Goal: Information Seeking & Learning: Get advice/opinions

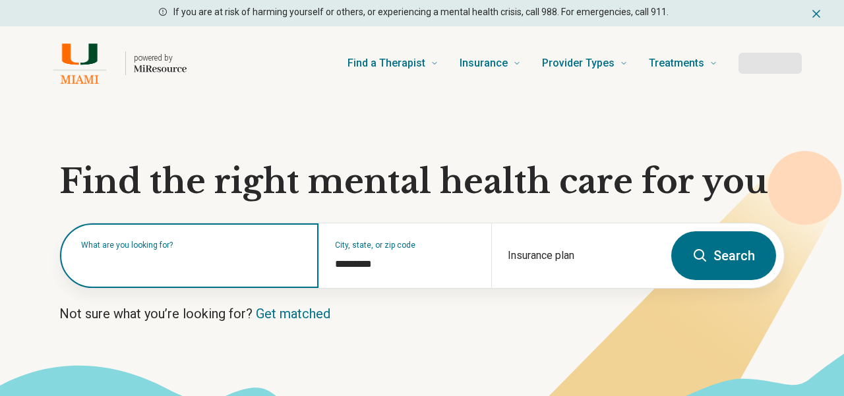
click at [163, 269] on input "text" at bounding box center [191, 262] width 221 height 16
type input "***"
type input "*********"
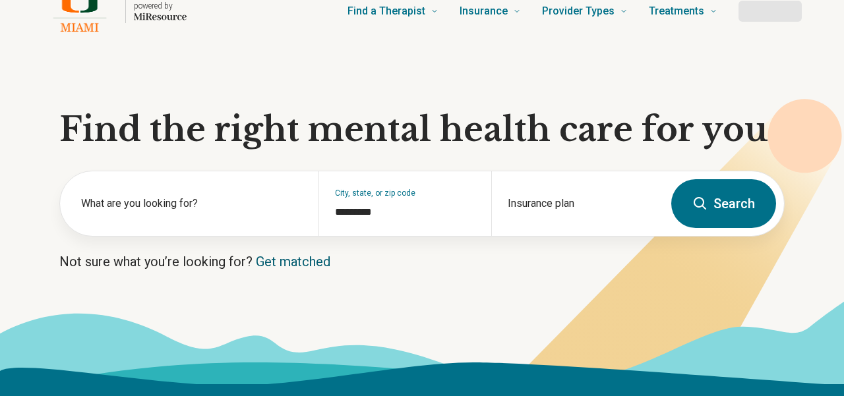
click at [291, 260] on link "Get matched" at bounding box center [293, 262] width 74 height 16
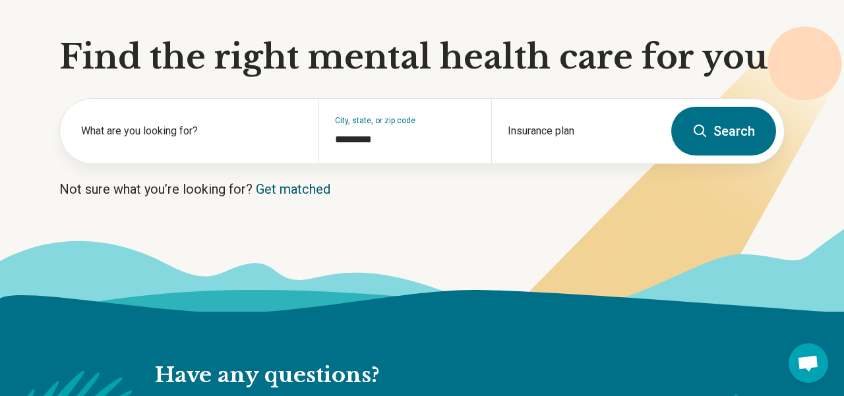
scroll to position [158, 0]
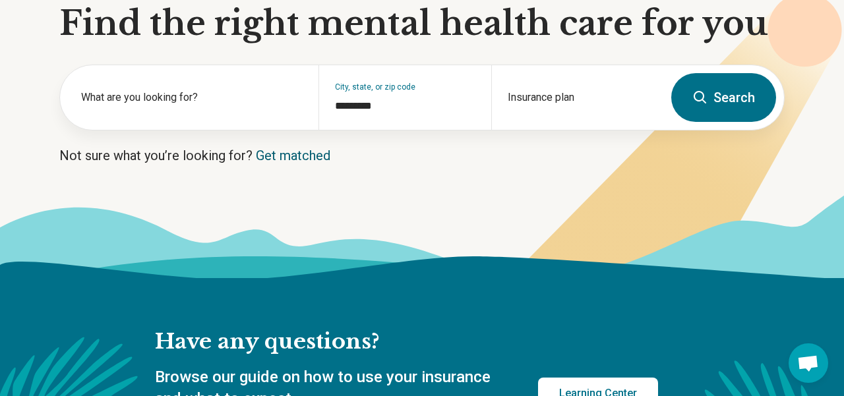
click at [290, 154] on link "Get matched" at bounding box center [293, 156] width 74 height 16
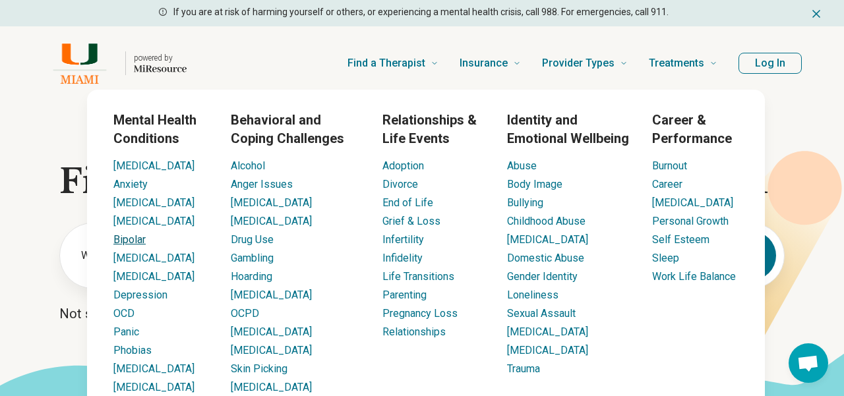
click at [132, 239] on link "Bipolar" at bounding box center [129, 239] width 32 height 13
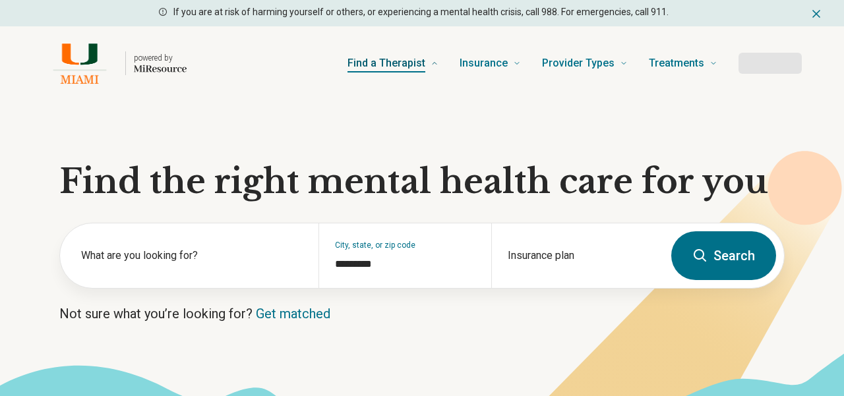
type input "*********"
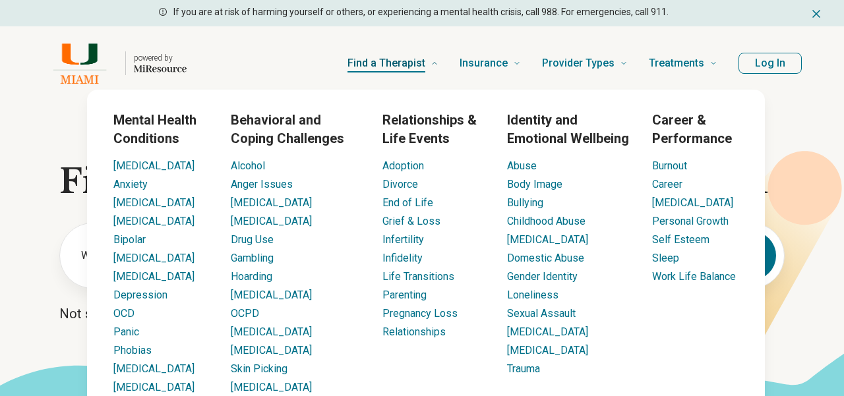
click at [391, 60] on span "Find a Therapist" at bounding box center [386, 63] width 78 height 18
click at [133, 241] on link "Bipolar" at bounding box center [129, 239] width 32 height 13
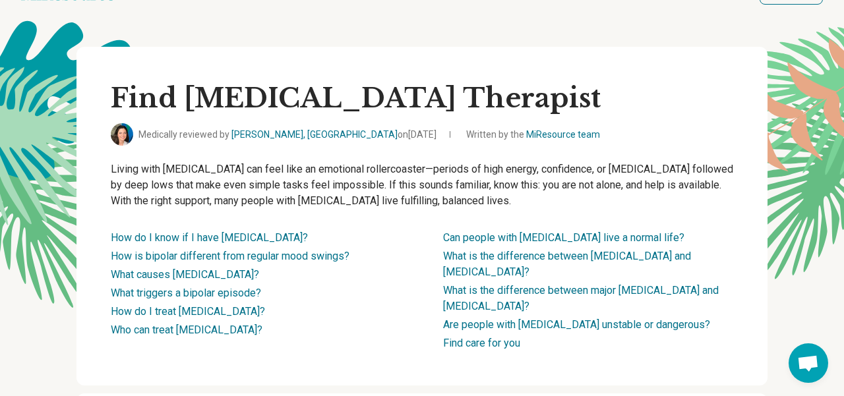
scroll to position [45, 0]
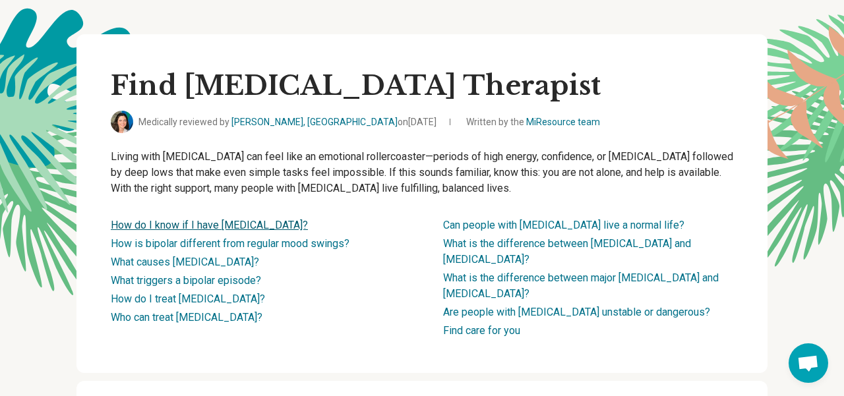
click at [154, 225] on link "How do I know if I have bipolar disorder?" at bounding box center [209, 225] width 197 height 13
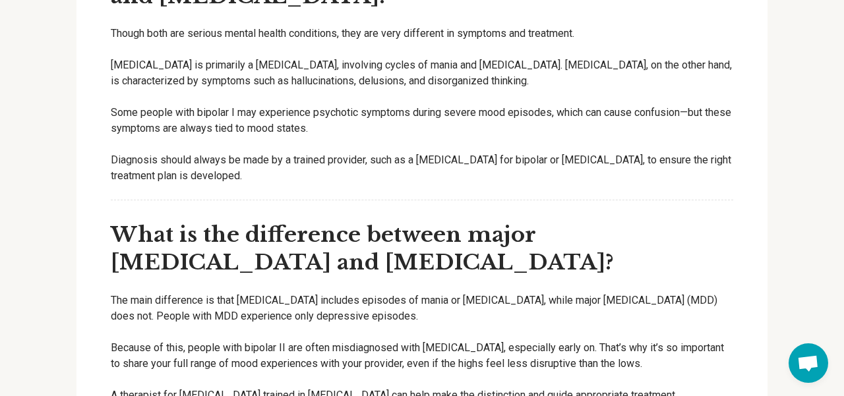
scroll to position [4880, 0]
drag, startPoint x: 414, startPoint y: 279, endPoint x: 510, endPoint y: 281, distance: 96.3
click at [510, 292] on p "The main difference is that bipolar disorder includes episodes of mania or hypo…" at bounding box center [422, 308] width 622 height 32
copy p "mania or hypomania"
click at [297, 292] on p "The main difference is that bipolar disorder includes episodes of mania or hypo…" at bounding box center [422, 308] width 622 height 32
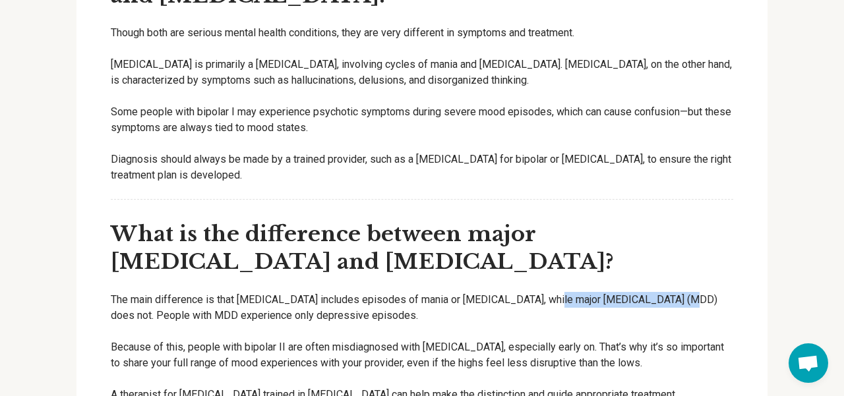
drag, startPoint x: 543, startPoint y: 279, endPoint x: 666, endPoint y: 275, distance: 123.4
click at [666, 292] on p "The main difference is that bipolar disorder includes episodes of mania or hypo…" at bounding box center [422, 308] width 622 height 32
copy p "major depressive disorder"
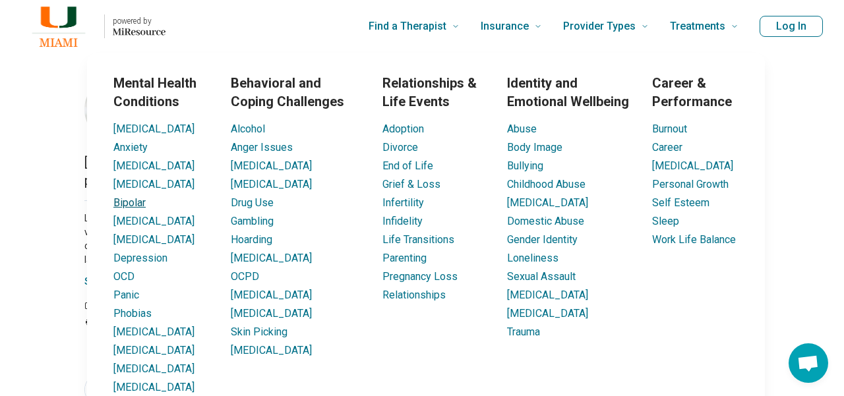
click at [140, 199] on link "Bipolar" at bounding box center [129, 202] width 32 height 13
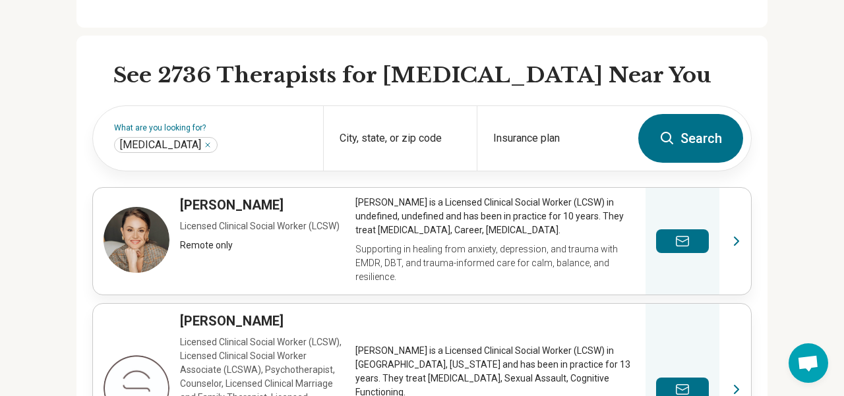
scroll to position [395, 0]
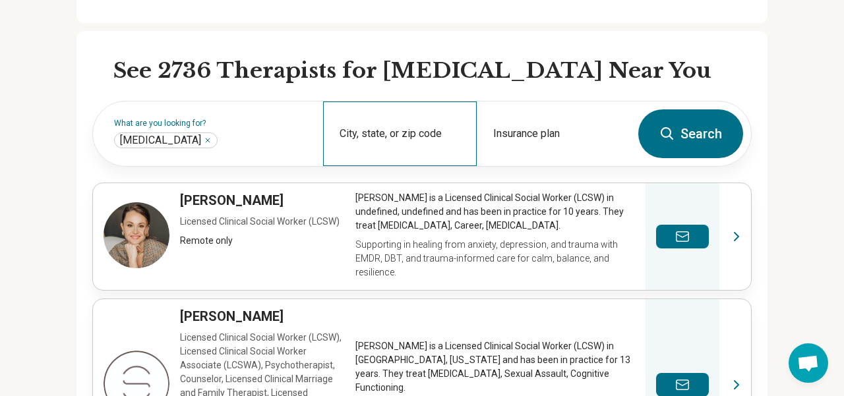
click at [394, 132] on div "City, state, or zip code" at bounding box center [400, 134] width 154 height 65
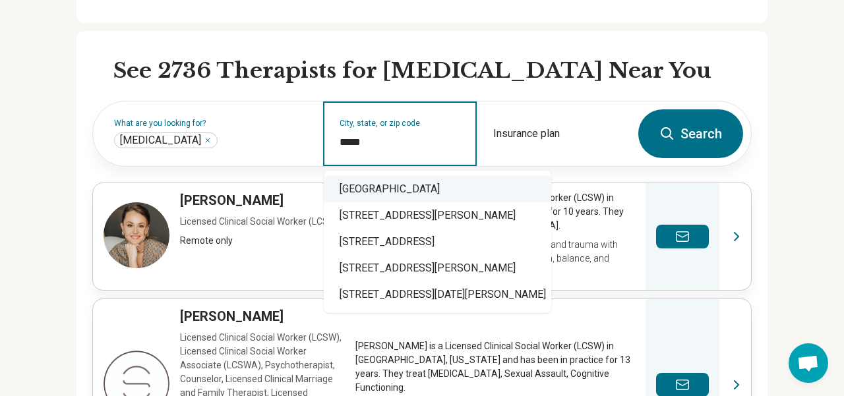
click at [428, 187] on div "Coconut Grove, FL 33133" at bounding box center [437, 189] width 227 height 26
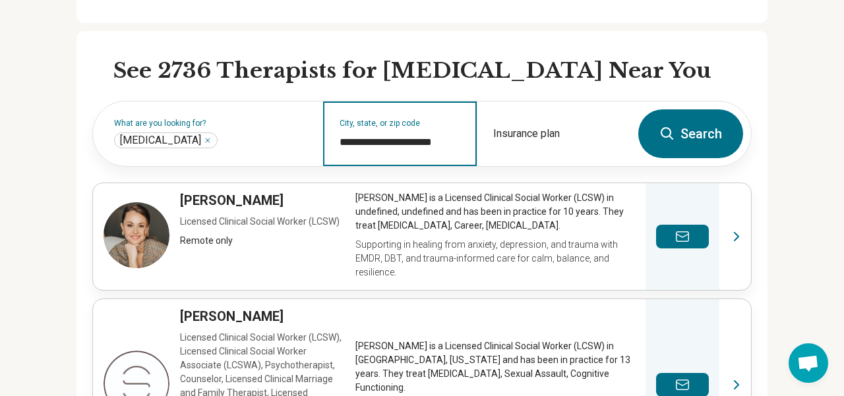
type input "**********"
click at [676, 131] on button "Search" at bounding box center [690, 133] width 105 height 49
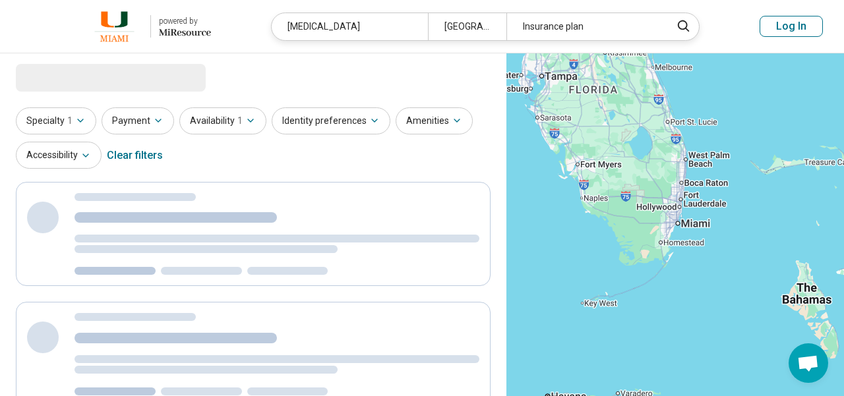
select select "***"
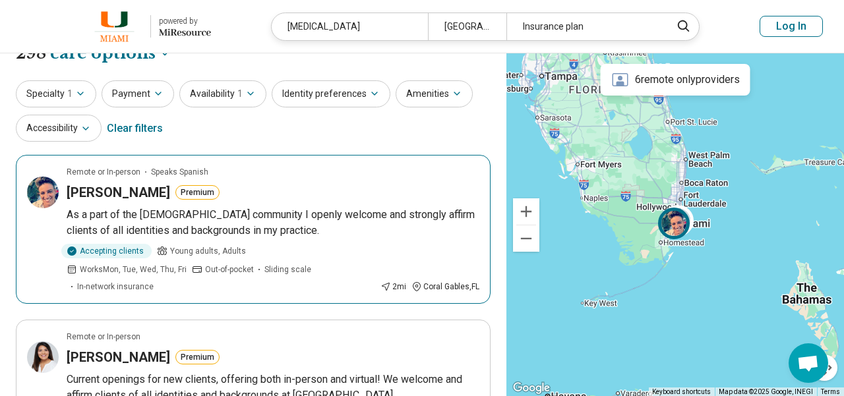
scroll to position [25, 0]
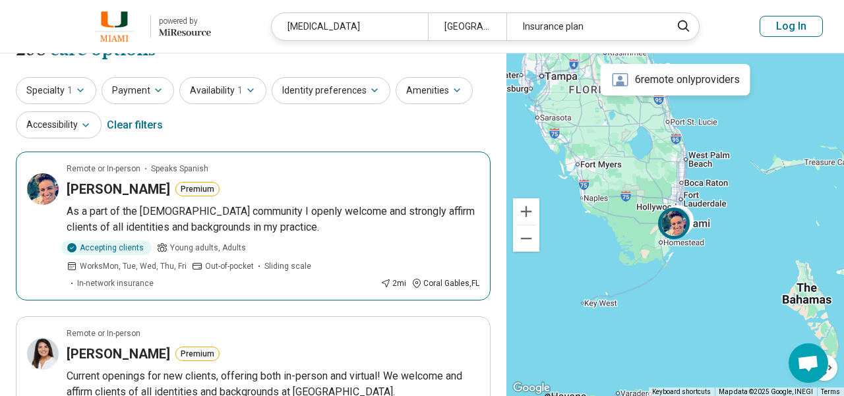
click at [127, 192] on h3 "Jessica Aleman" at bounding box center [118, 189] width 103 height 18
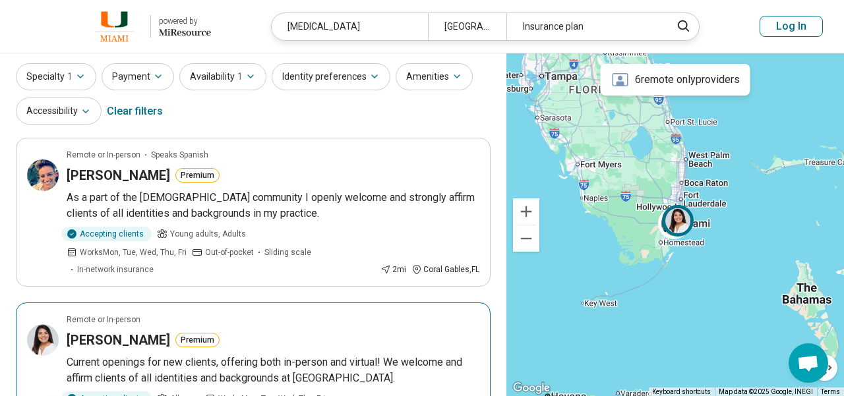
scroll to position [0, 0]
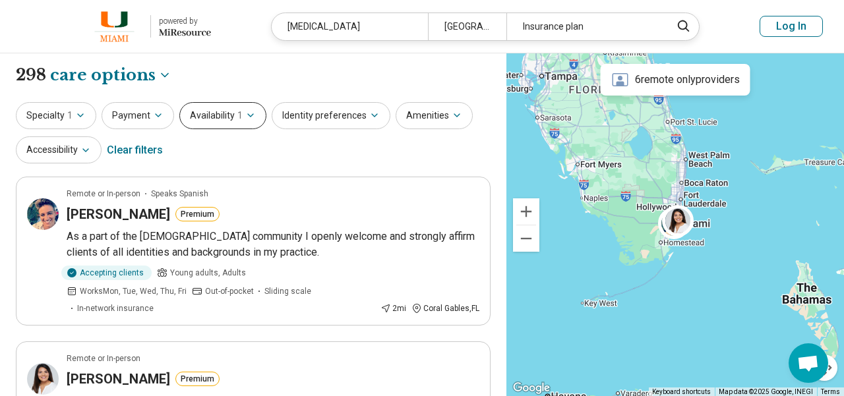
click at [249, 109] on button "Availability 1" at bounding box center [222, 115] width 87 height 27
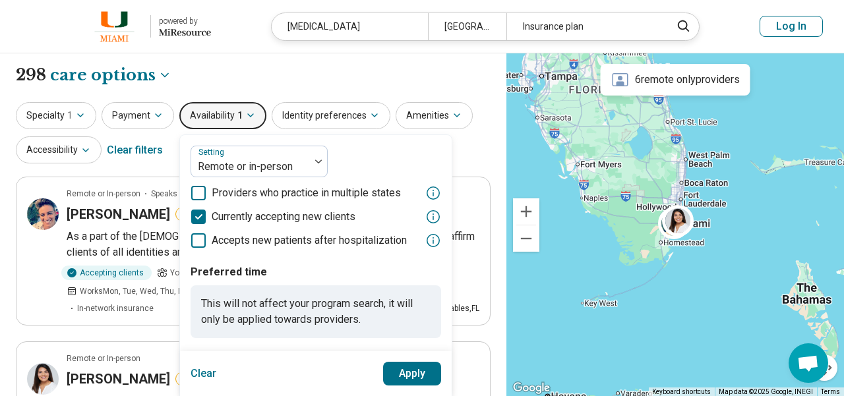
click at [343, 76] on div "**********" at bounding box center [253, 75] width 475 height 22
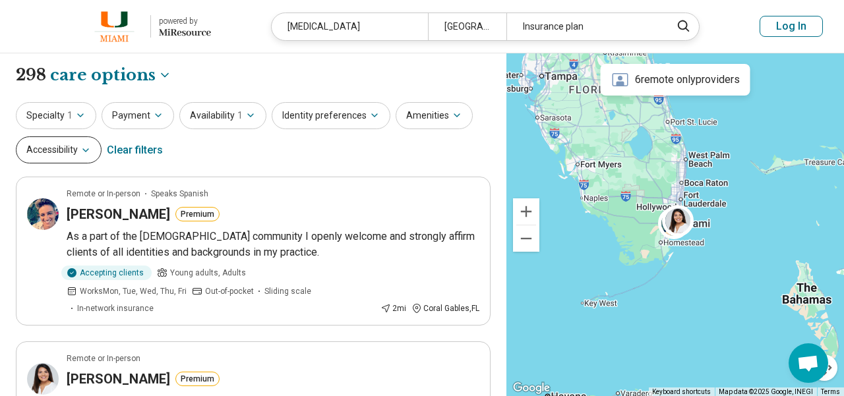
click at [83, 146] on icon "button" at bounding box center [85, 150] width 11 height 11
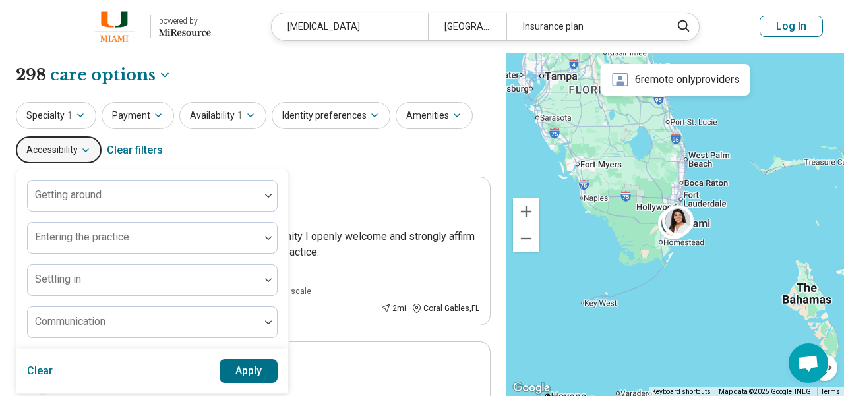
click at [270, 159] on div "Specialty 1 Payment Availability 1 Identity preferences Amenities Accessibility…" at bounding box center [253, 134] width 475 height 64
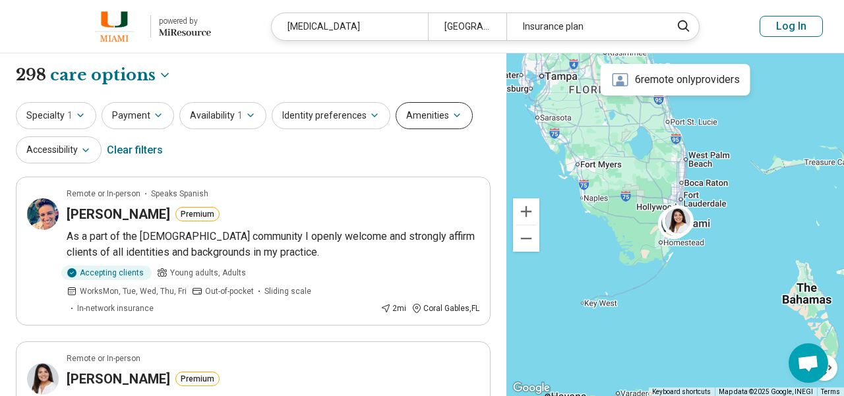
click at [426, 113] on button "Amenities" at bounding box center [434, 115] width 77 height 27
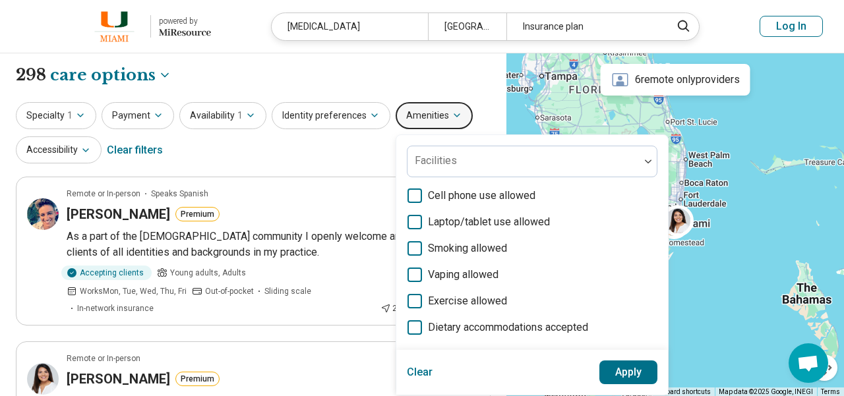
click at [323, 145] on div "Specialty 1 Payment Availability 1 Identity preferences Amenities Facilities Ce…" at bounding box center [253, 134] width 475 height 64
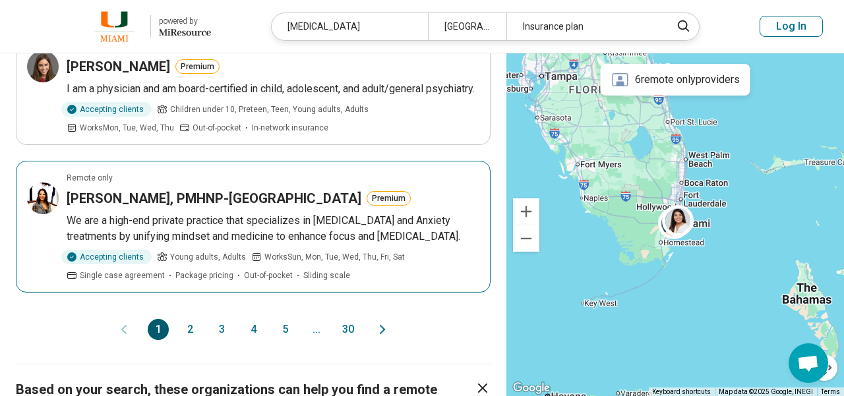
scroll to position [1369, 0]
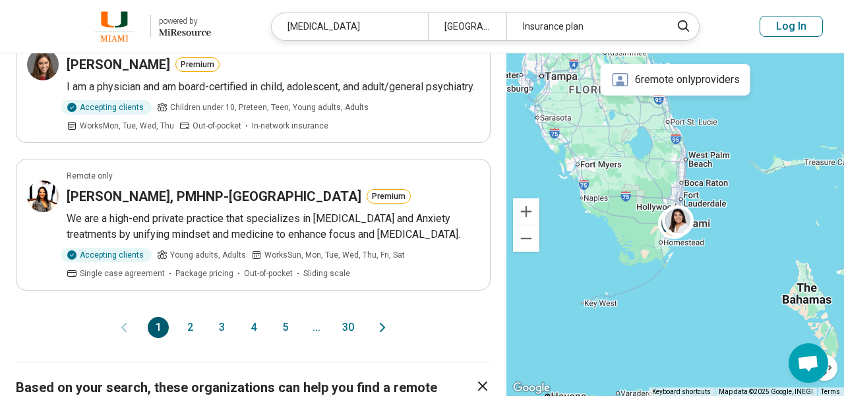
click at [191, 317] on button "2" at bounding box center [189, 327] width 21 height 21
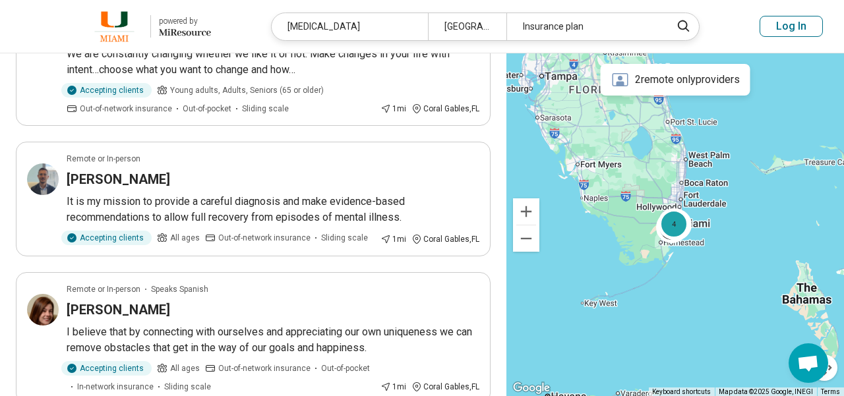
scroll to position [1345, 0]
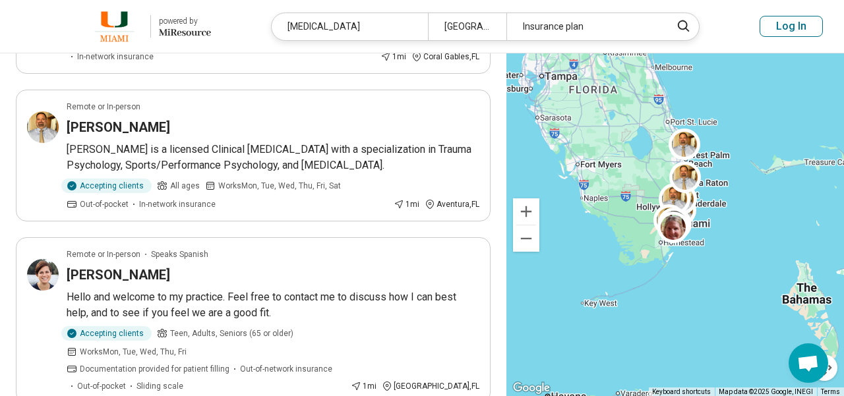
scroll to position [567, 0]
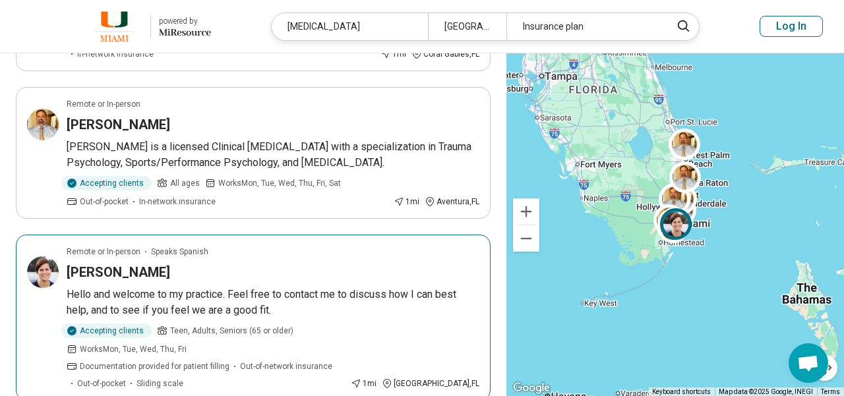
click at [114, 263] on h3 "Angelique Alonso" at bounding box center [118, 272] width 103 height 18
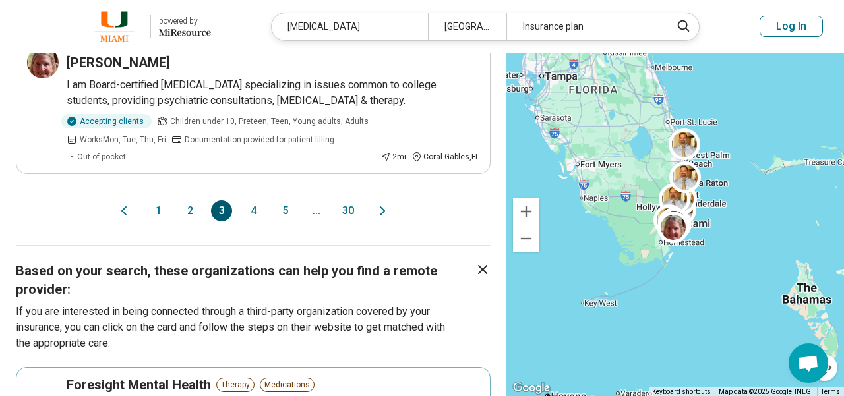
click at [259, 200] on button "4" at bounding box center [253, 210] width 21 height 21
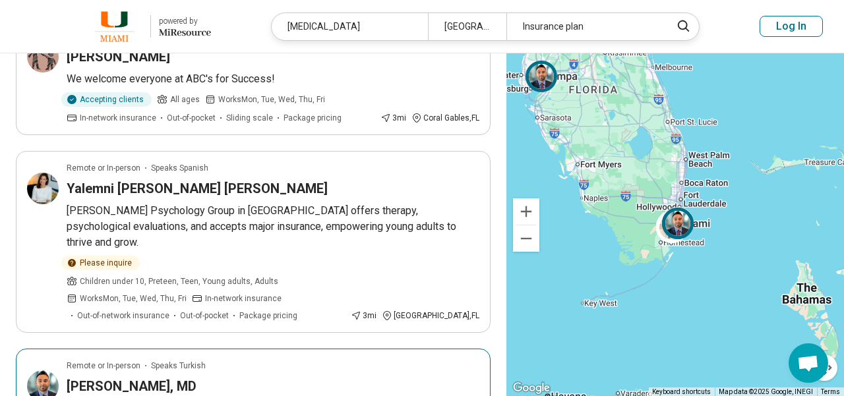
scroll to position [964, 0]
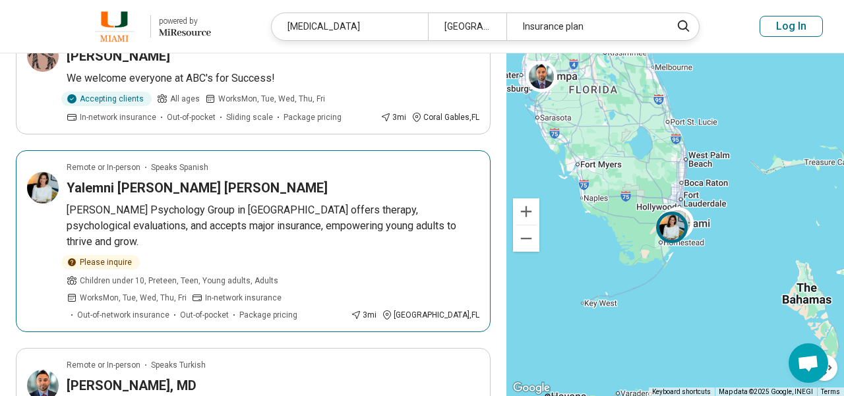
click at [152, 179] on h3 "Yalemni Luna DeLaurier" at bounding box center [197, 188] width 261 height 18
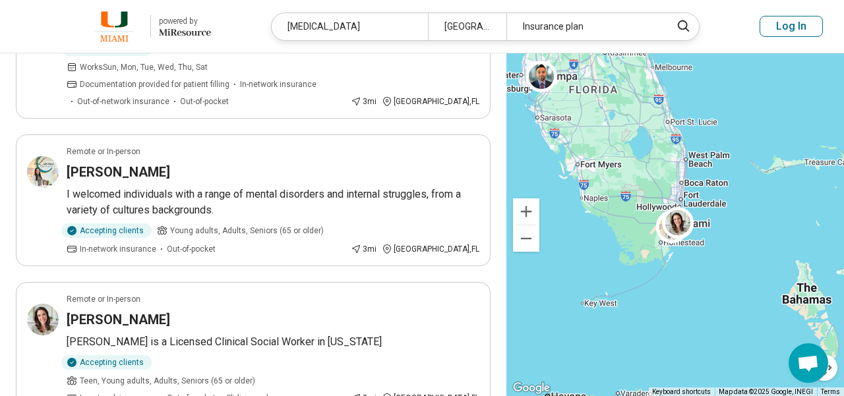
scroll to position [1285, 0]
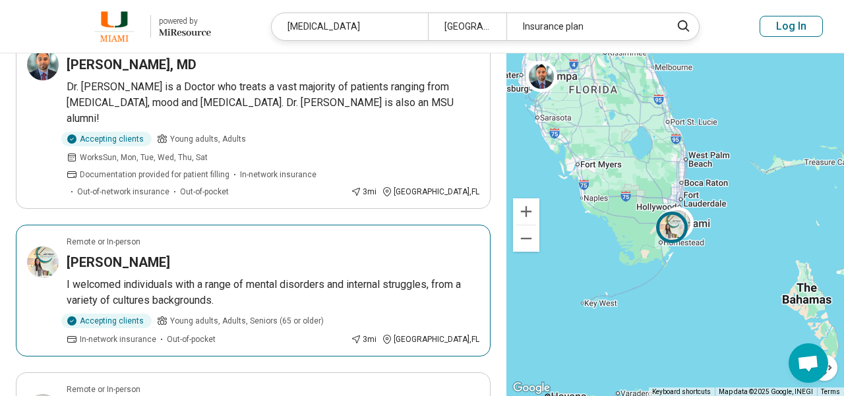
click at [117, 253] on h3 "[PERSON_NAME]" at bounding box center [118, 262] width 103 height 18
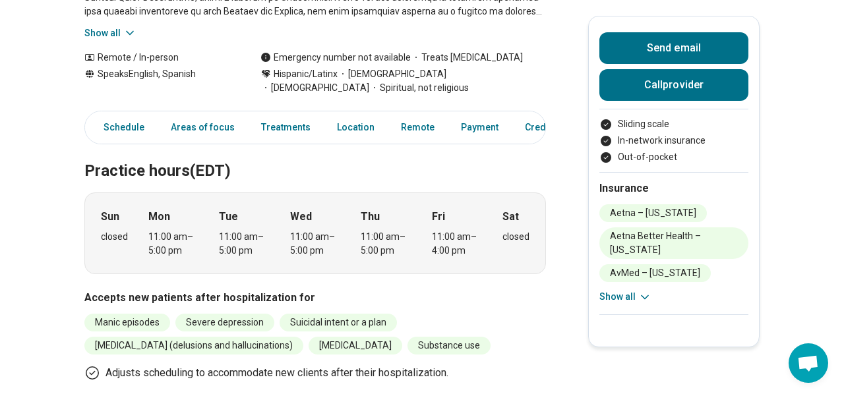
scroll to position [348, 0]
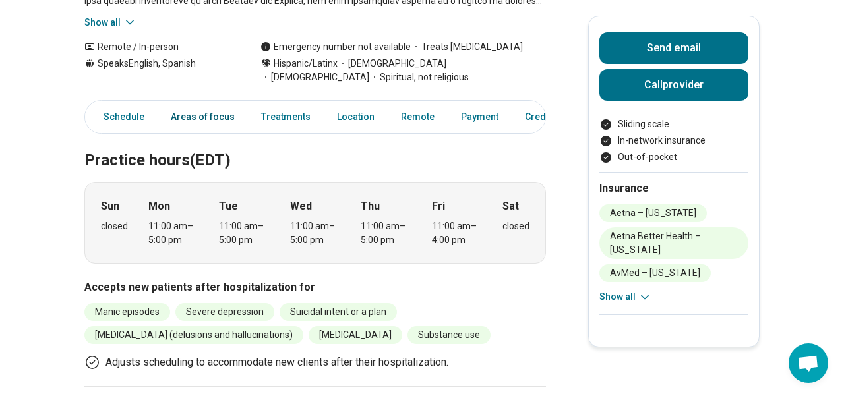
click at [205, 103] on link "Areas of focus" at bounding box center [203, 116] width 80 height 27
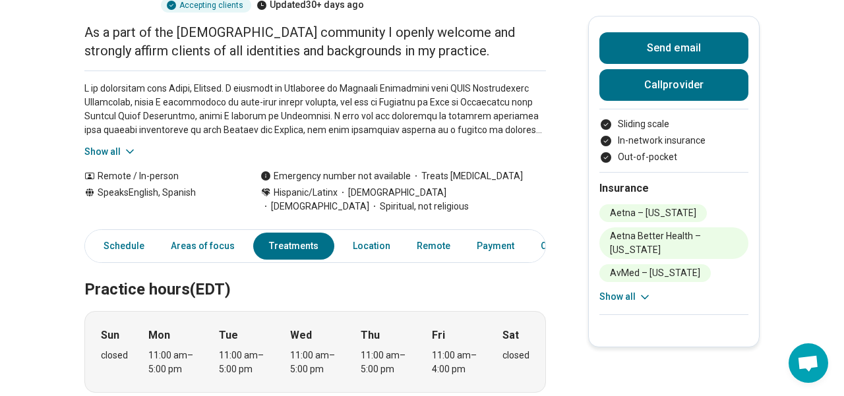
scroll to position [0, 0]
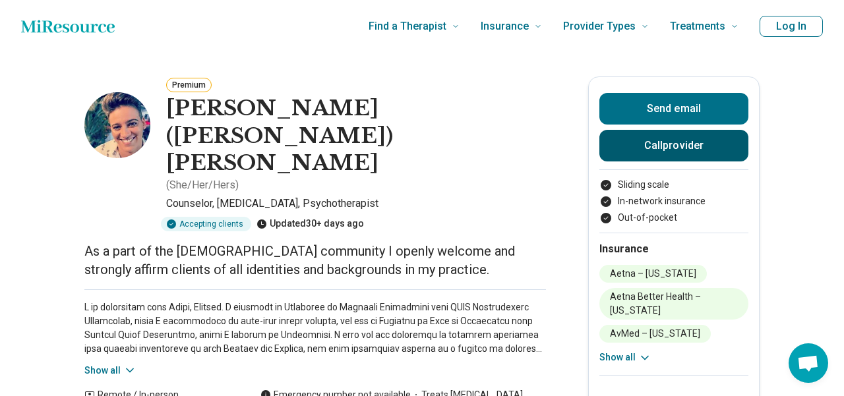
click at [632, 139] on button "Call provider" at bounding box center [673, 146] width 149 height 32
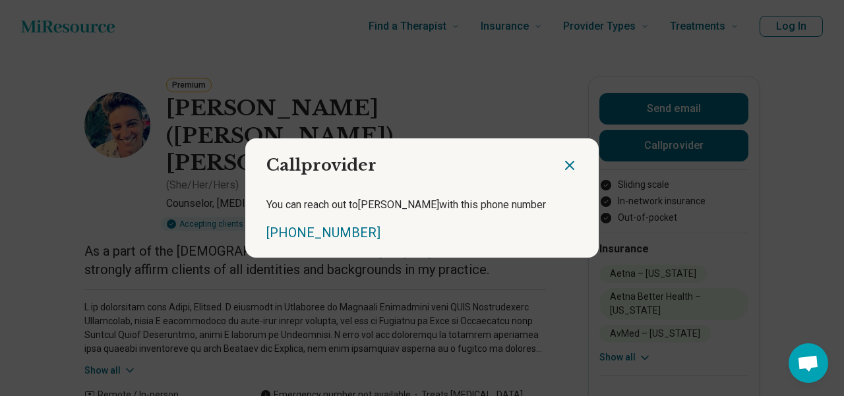
click at [573, 158] on icon "Close dialog" at bounding box center [570, 166] width 16 height 16
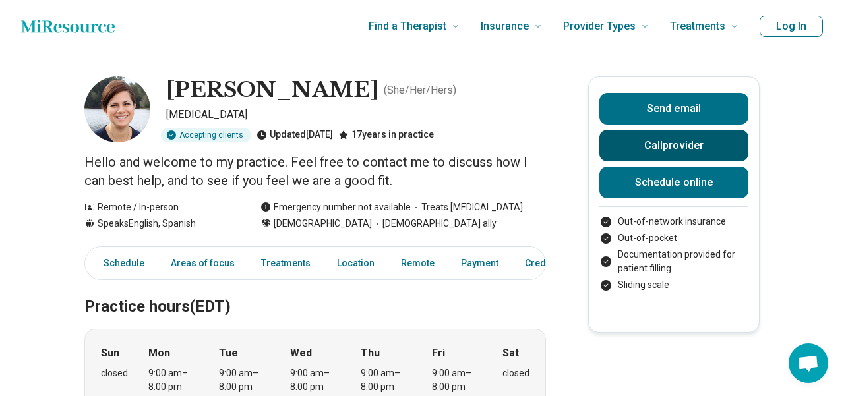
click at [618, 140] on button "Call provider" at bounding box center [673, 146] width 149 height 32
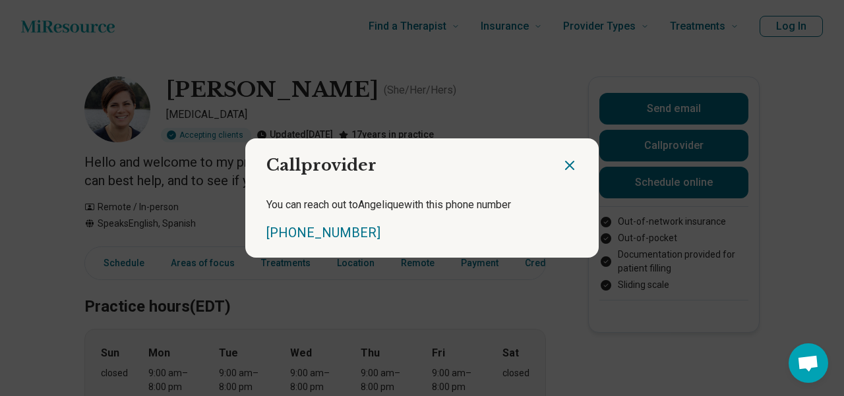
click at [579, 164] on div at bounding box center [580, 160] width 37 height 44
click at [570, 164] on icon "Close dialog" at bounding box center [570, 166] width 8 height 8
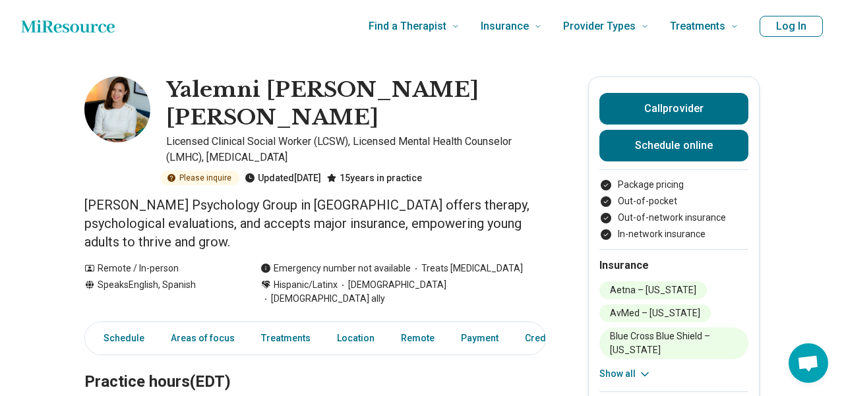
click at [169, 174] on icon at bounding box center [171, 178] width 8 height 8
click at [533, 134] on p "Licensed Clinical Social Worker (LCSW), Licensed Mental Health Counselor (LMHC)…" at bounding box center [356, 150] width 380 height 32
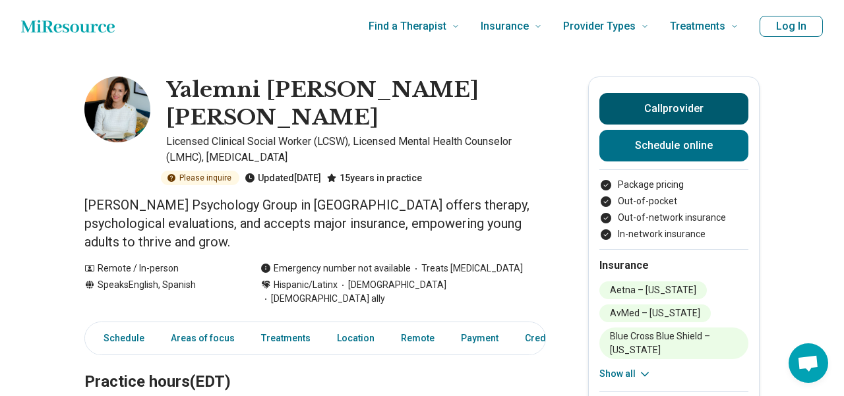
click at [698, 100] on button "Call provider" at bounding box center [673, 109] width 149 height 32
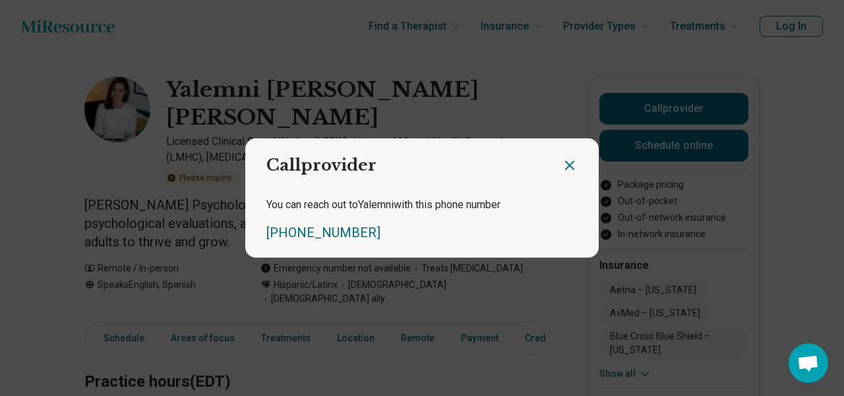
click at [572, 158] on icon "Close dialog" at bounding box center [570, 166] width 16 height 16
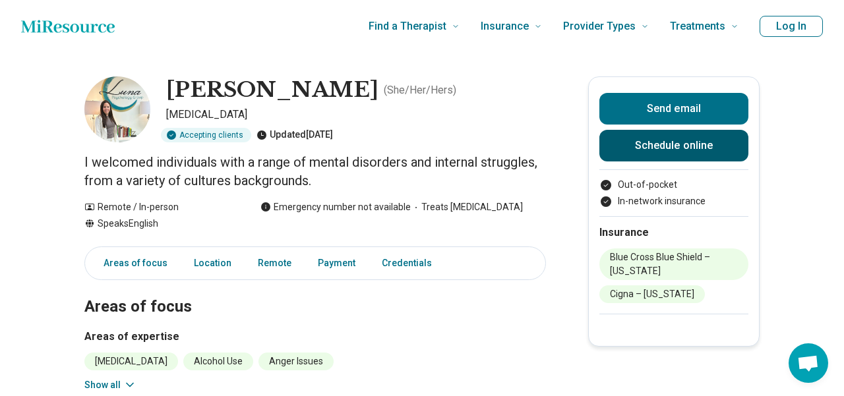
click at [653, 142] on link "Schedule online" at bounding box center [673, 146] width 149 height 32
